Goal: Check status: Check status

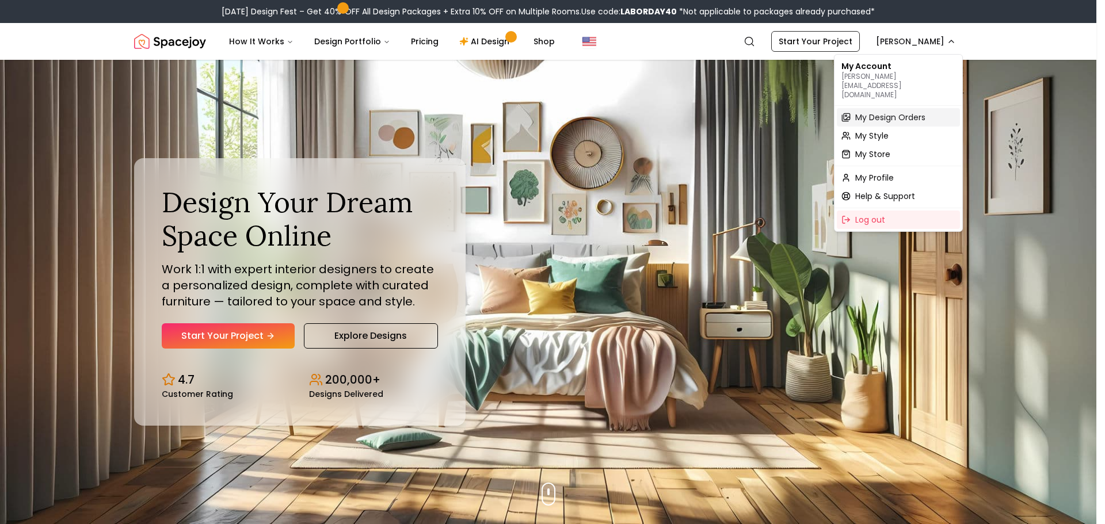
click at [907, 112] on span "My Design Orders" at bounding box center [890, 118] width 70 height 12
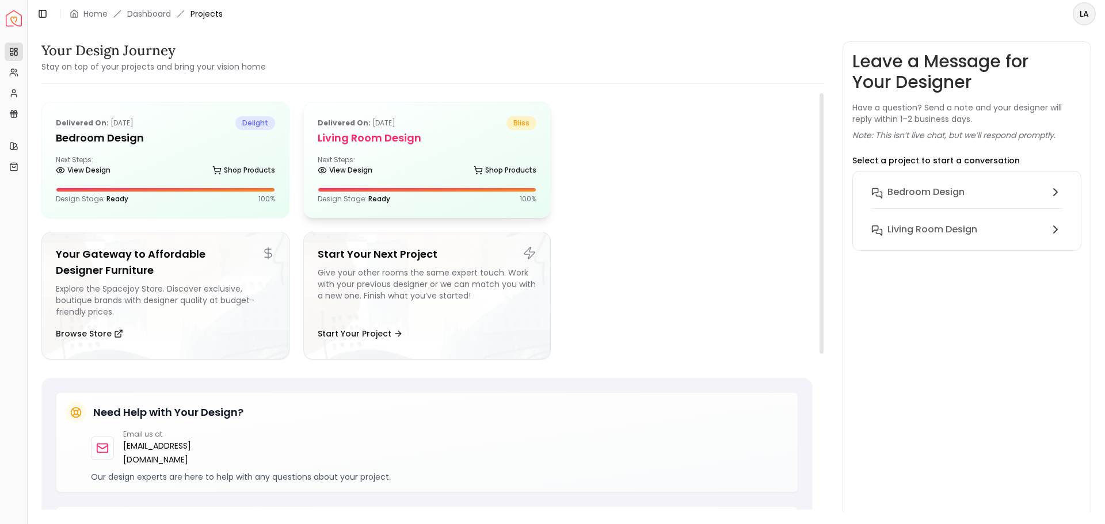
click at [406, 147] on div "Delivered on: [DATE] bliss Living Room Design Next Steps: View Design Shop Prod…" at bounding box center [427, 159] width 247 height 115
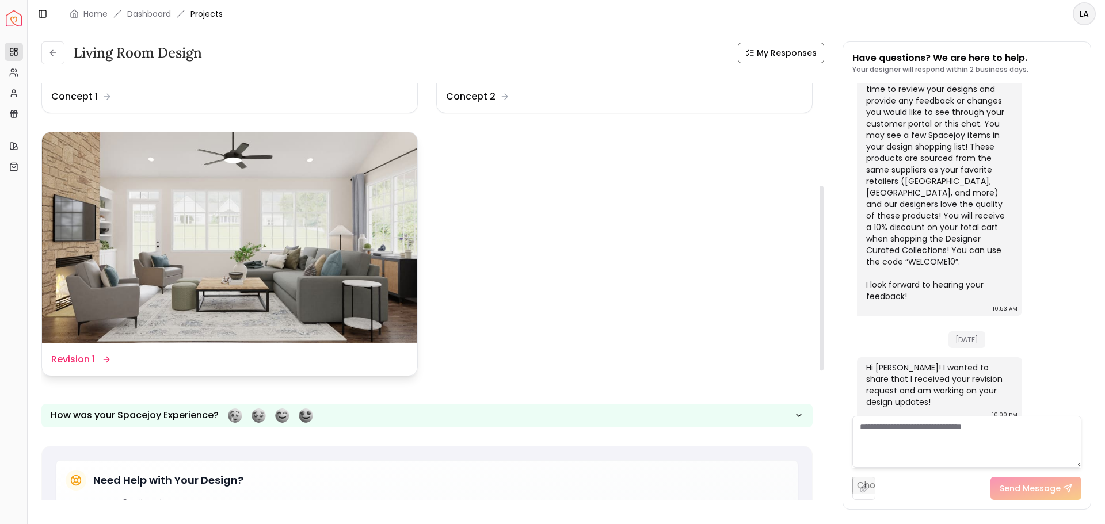
scroll to position [230, 0]
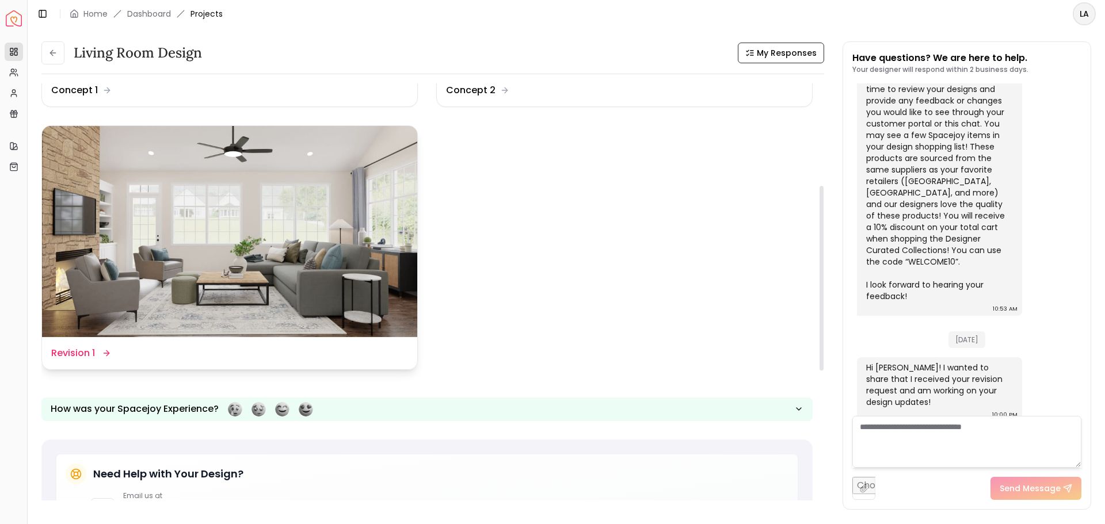
click at [267, 252] on img at bounding box center [229, 231] width 375 height 211
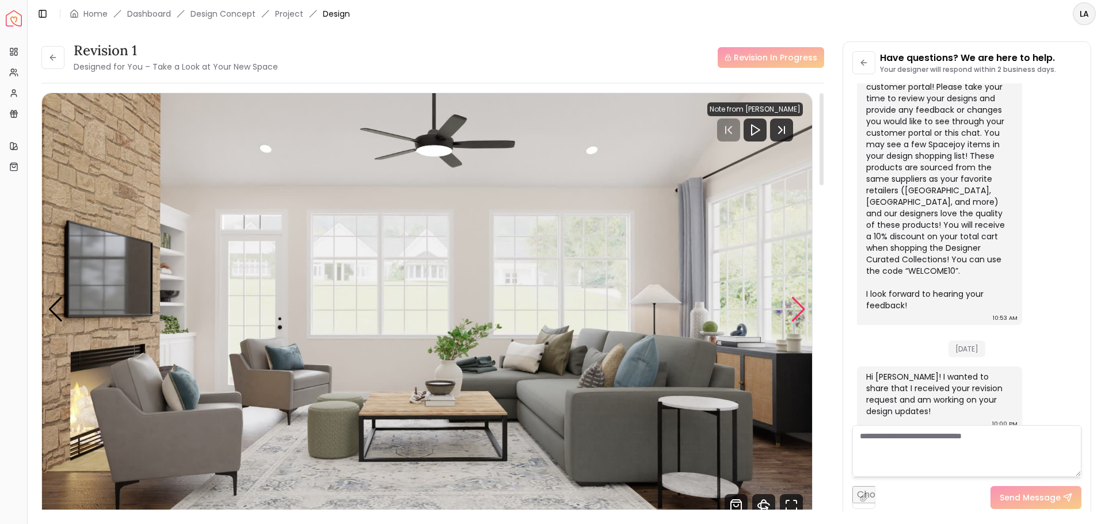
click at [796, 304] on div "Next slide" at bounding box center [799, 309] width 16 height 25
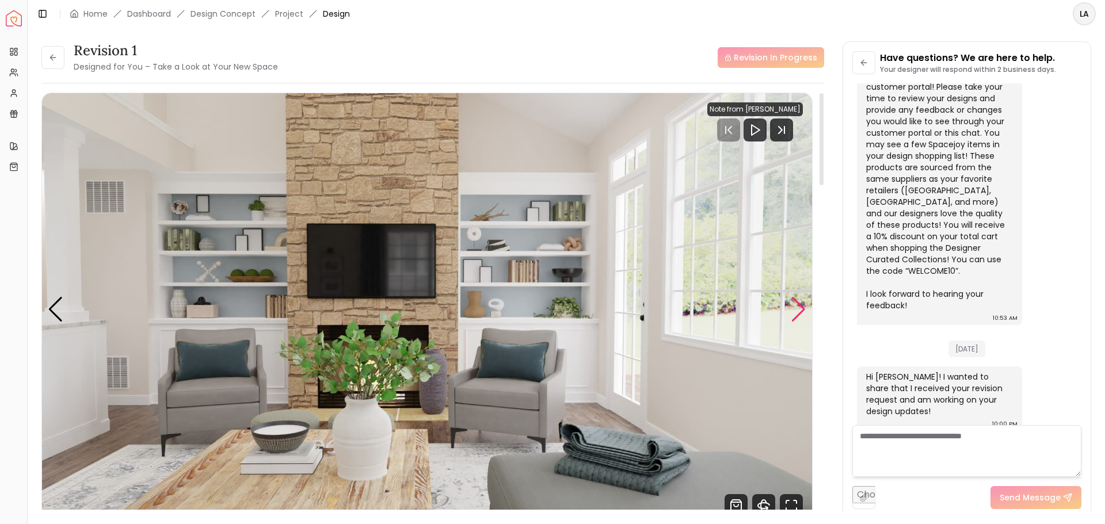
click at [793, 310] on div "Next slide" at bounding box center [799, 309] width 16 height 25
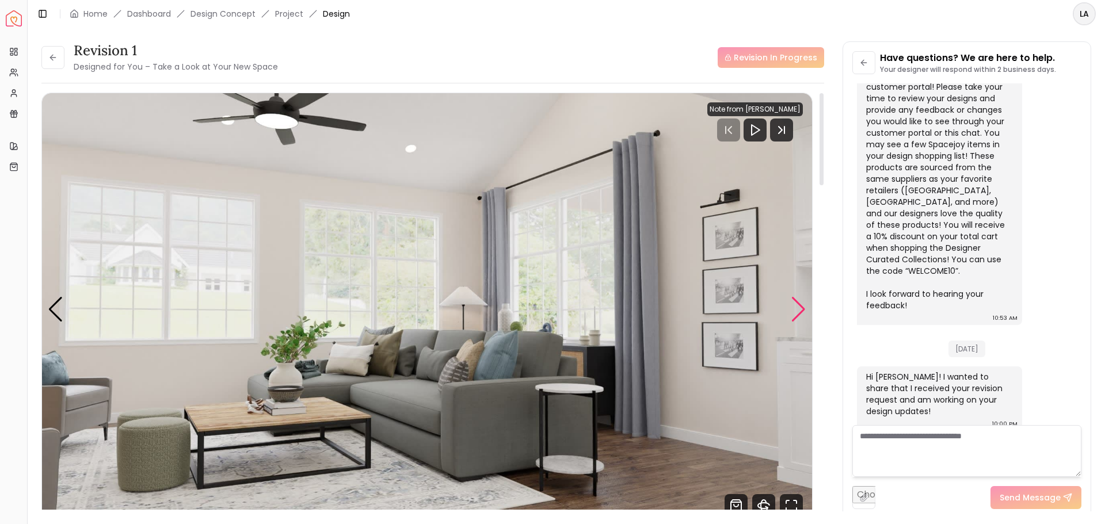
click at [797, 307] on div "Next slide" at bounding box center [799, 309] width 16 height 25
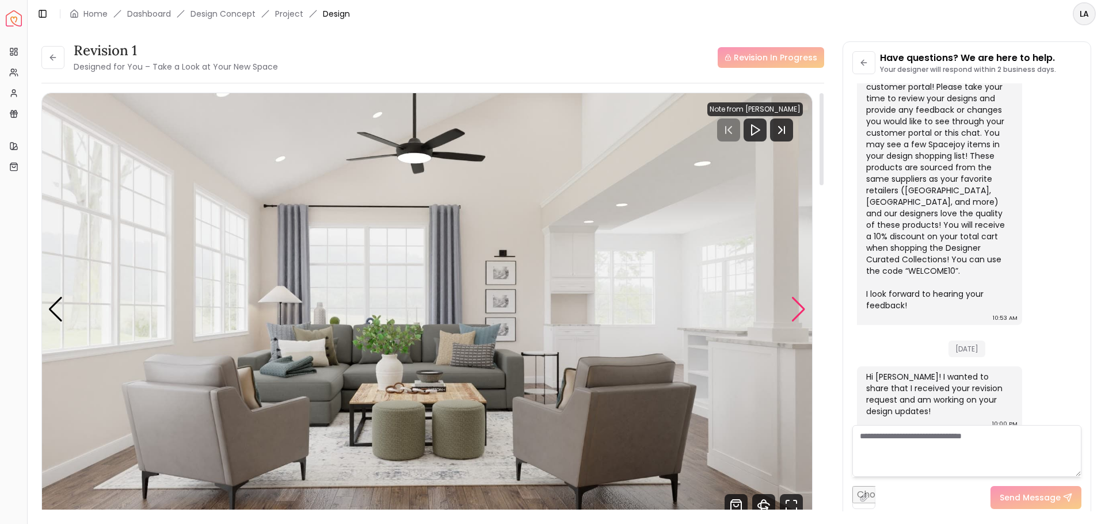
click at [793, 316] on div "Next slide" at bounding box center [799, 309] width 16 height 25
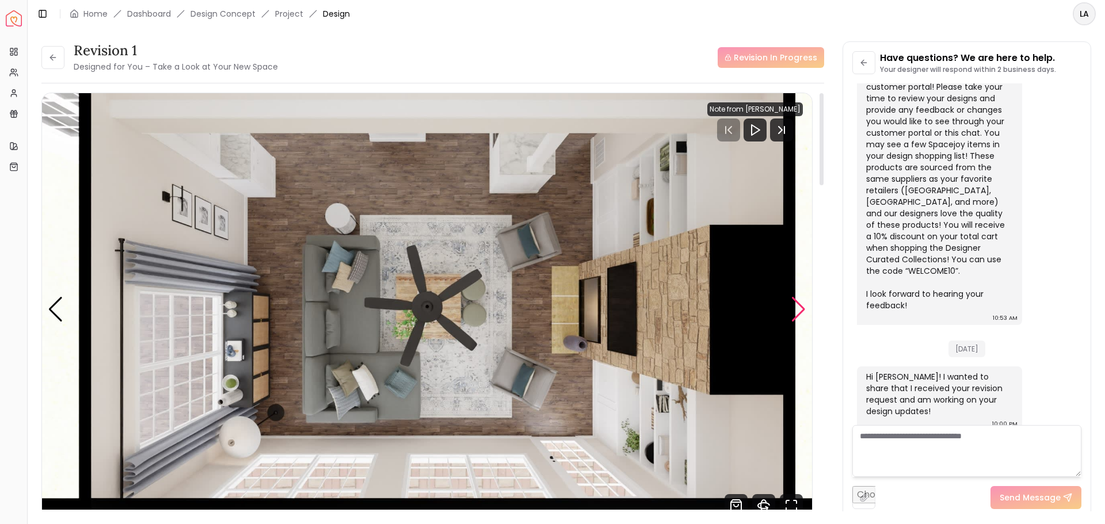
click at [796, 311] on div "Next slide" at bounding box center [799, 309] width 16 height 25
